Goal: Find specific page/section: Find specific page/section

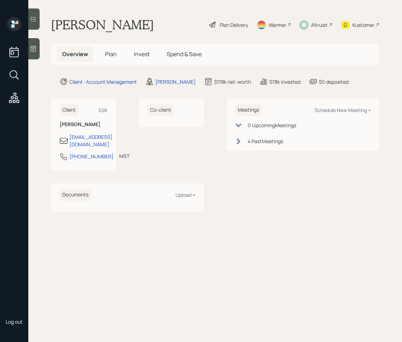
click at [40, 25] on main "[PERSON_NAME] Plan Delivery Warmer Altruist Kustomer Overview Plan Invest Spend…" at bounding box center [214, 171] width 373 height 342
click at [36, 23] on div at bounding box center [33, 18] width 11 height 21
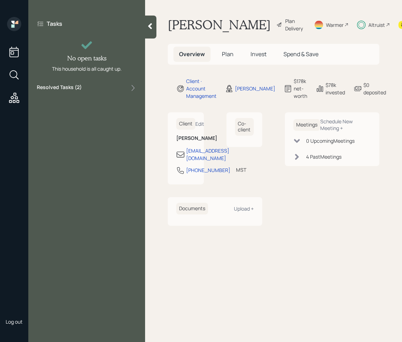
click at [109, 89] on div "Resolved Tasks ( 2 )" at bounding box center [87, 88] width 100 height 8
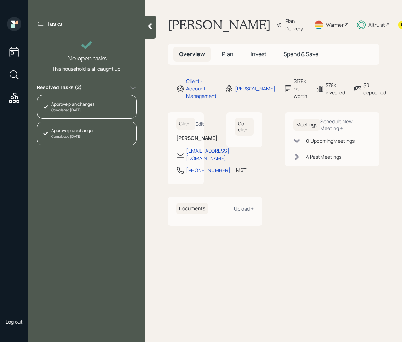
click at [109, 89] on div "Resolved Tasks ( 2 )" at bounding box center [87, 88] width 100 height 8
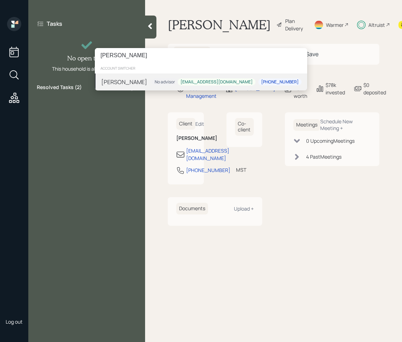
type input "[PERSON_NAME]"
click at [159, 88] on div "[PERSON_NAME] No advisor [EMAIL_ADDRESS][DOMAIN_NAME] [PHONE_NUMBER]" at bounding box center [201, 82] width 212 height 17
